Goal: Transaction & Acquisition: Purchase product/service

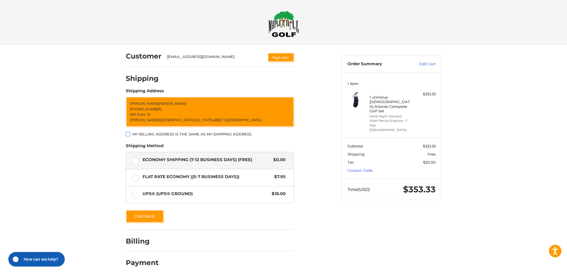
scroll to position [4, 0]
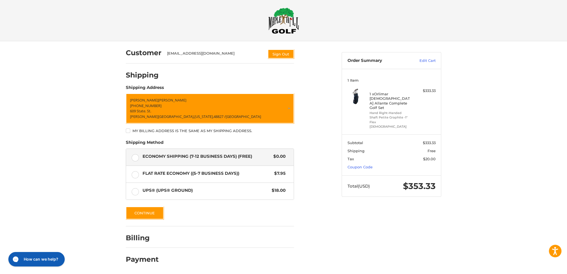
click at [364, 214] on div "Customer [EMAIL_ADDRESS][DOMAIN_NAME] Sign Out Shipping Shipping Address [PERSO…" at bounding box center [283, 157] width 335 height 233
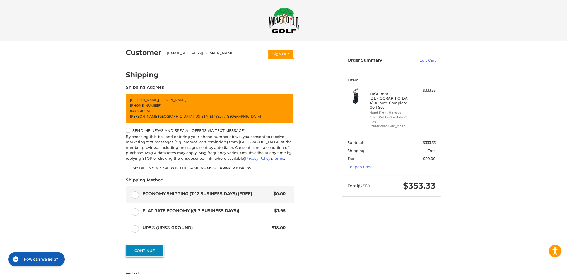
click at [154, 253] on button "Continue" at bounding box center [145, 250] width 38 height 13
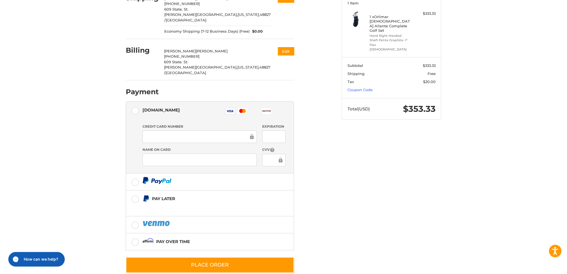
scroll to position [0, 0]
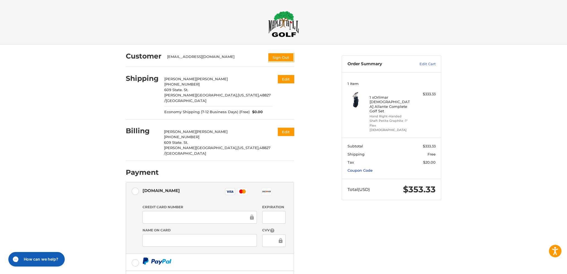
click at [363, 168] on link "Coupon Code" at bounding box center [360, 170] width 25 height 4
click at [372, 176] on input "Gift Certificate or Coupon Code" at bounding box center [376, 182] width 56 height 13
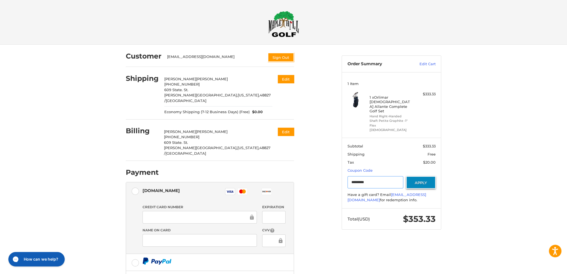
type input "*********"
click at [423, 176] on button "Apply" at bounding box center [421, 182] width 30 height 13
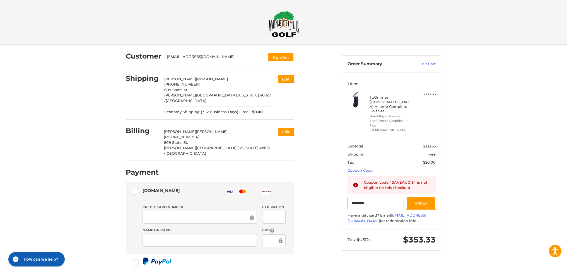
drag, startPoint x: 301, startPoint y: 187, endPoint x: 273, endPoint y: 185, distance: 28.5
click at [275, 185] on div "Customer [EMAIL_ADDRESS][DOMAIN_NAME] Sign Out Shipping [PERSON_NAME] +1 517715…" at bounding box center [283, 205] width 335 height 321
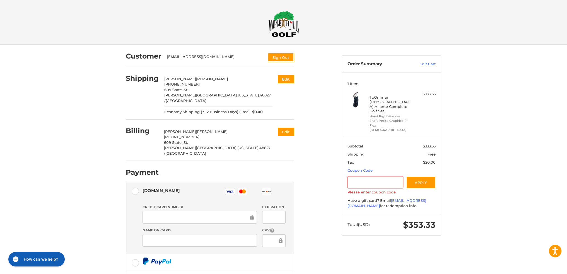
click at [490, 169] on div "Customer [EMAIL_ADDRESS][DOMAIN_NAME] Sign Out Shipping [PERSON_NAME] +1 517715…" at bounding box center [283, 205] width 567 height 321
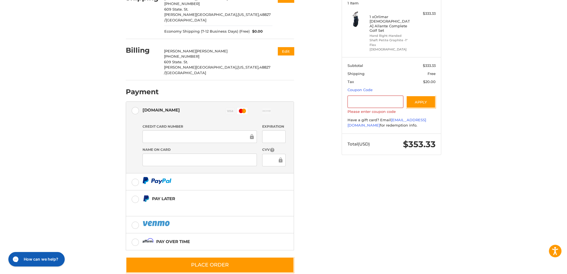
click at [189, 154] on div at bounding box center [200, 160] width 114 height 13
click at [348, 215] on div "Customer [EMAIL_ADDRESS][DOMAIN_NAME] Sign Out Shipping [PERSON_NAME] +1 517715…" at bounding box center [283, 124] width 335 height 321
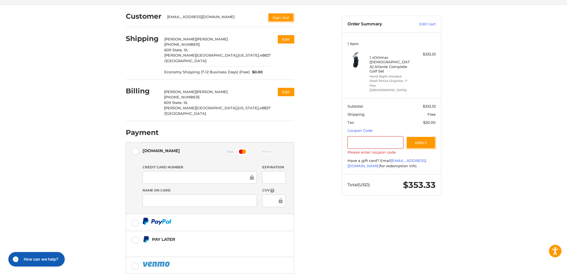
scroll to position [0, 0]
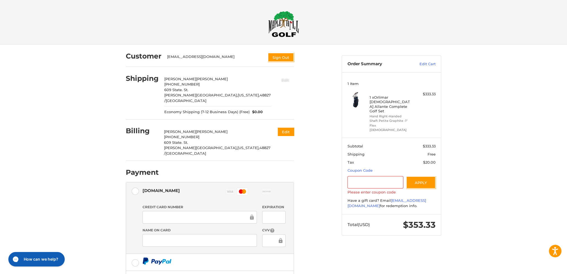
click at [281, 81] on button "Edit" at bounding box center [285, 79] width 17 height 9
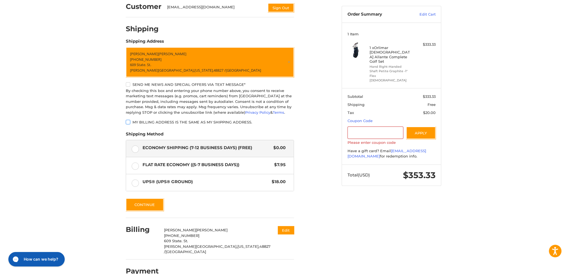
scroll to position [57, 0]
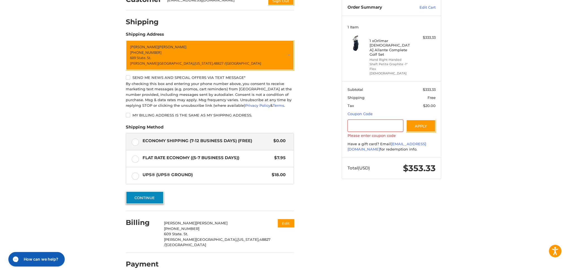
click at [143, 194] on button "Continue" at bounding box center [145, 197] width 38 height 13
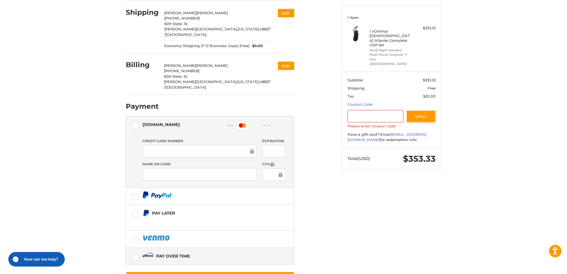
scroll to position [81, 0]
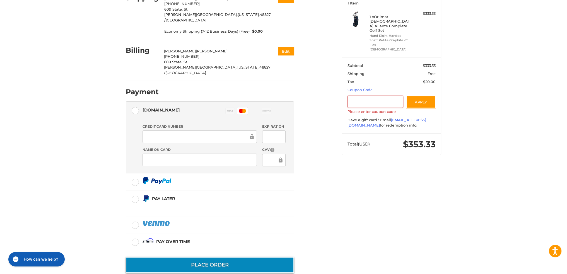
click at [187, 257] on button "Place Order" at bounding box center [210, 265] width 168 height 16
